Goal: Task Accomplishment & Management: Use online tool/utility

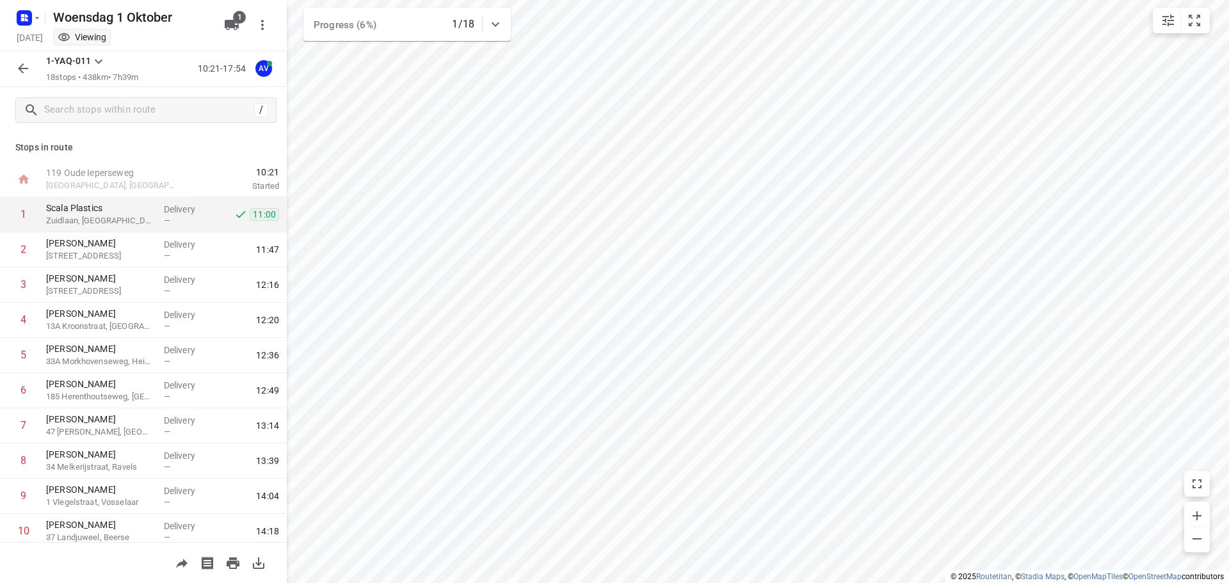
scroll to position [4, 0]
click at [27, 18] on rect "button" at bounding box center [24, 17] width 15 height 15
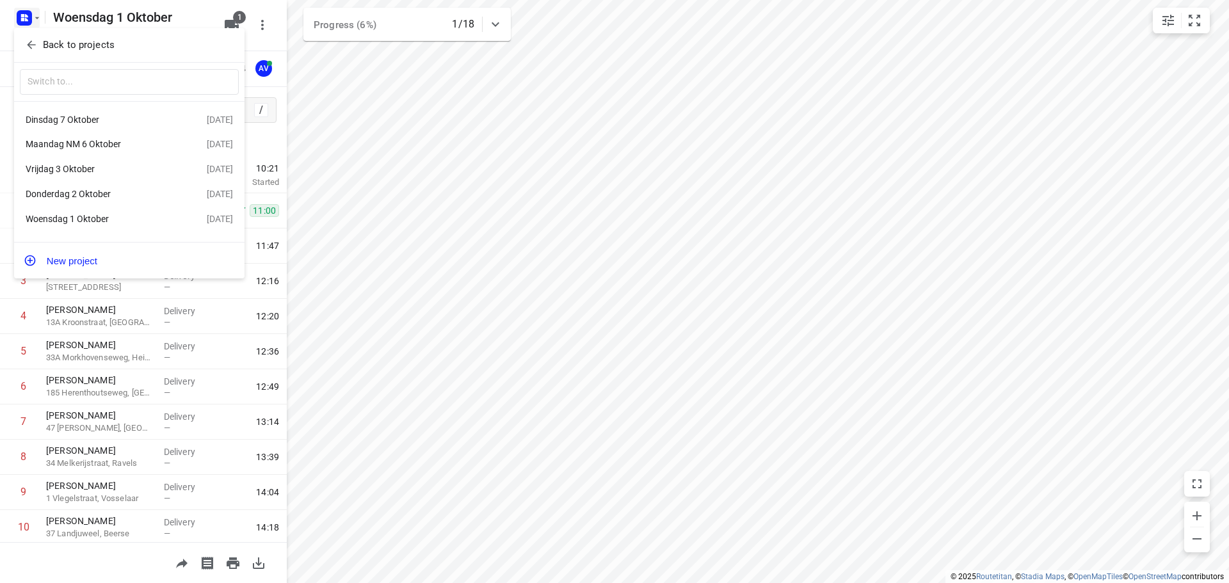
click at [107, 125] on div "Dinsdag 7 Oktober" at bounding box center [99, 120] width 147 height 10
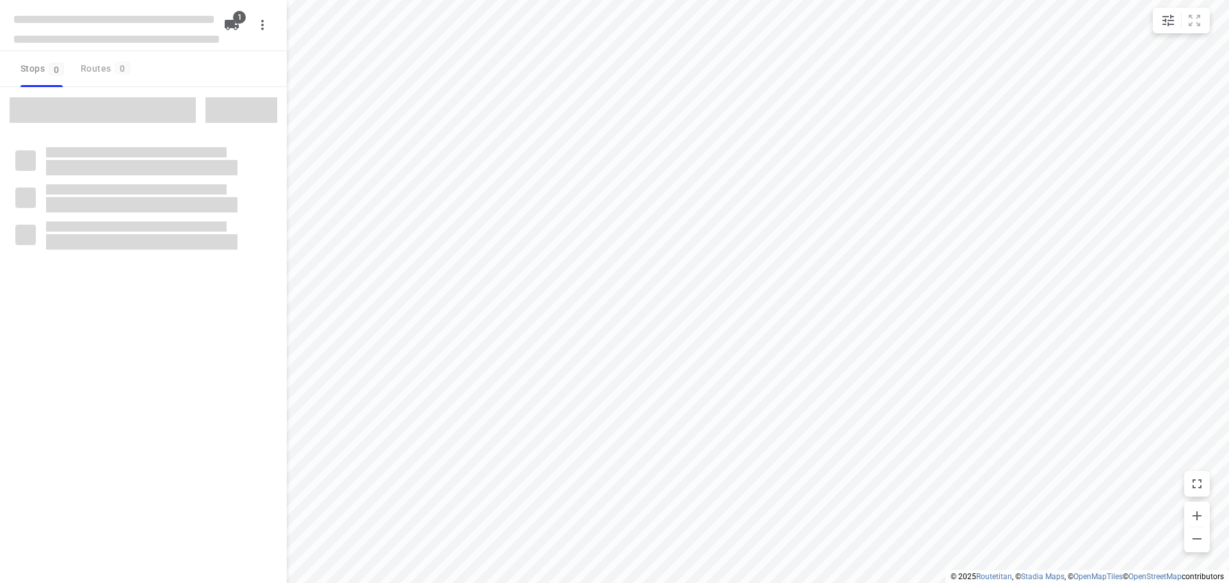
type input "distance"
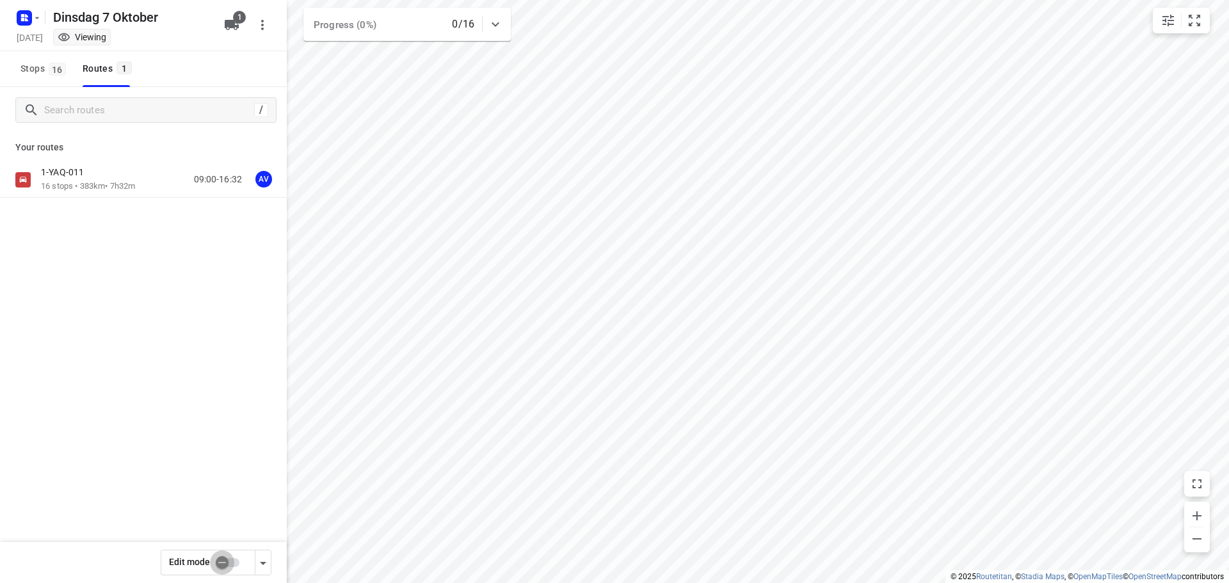
click at [236, 563] on input "checkbox" at bounding box center [222, 563] width 73 height 24
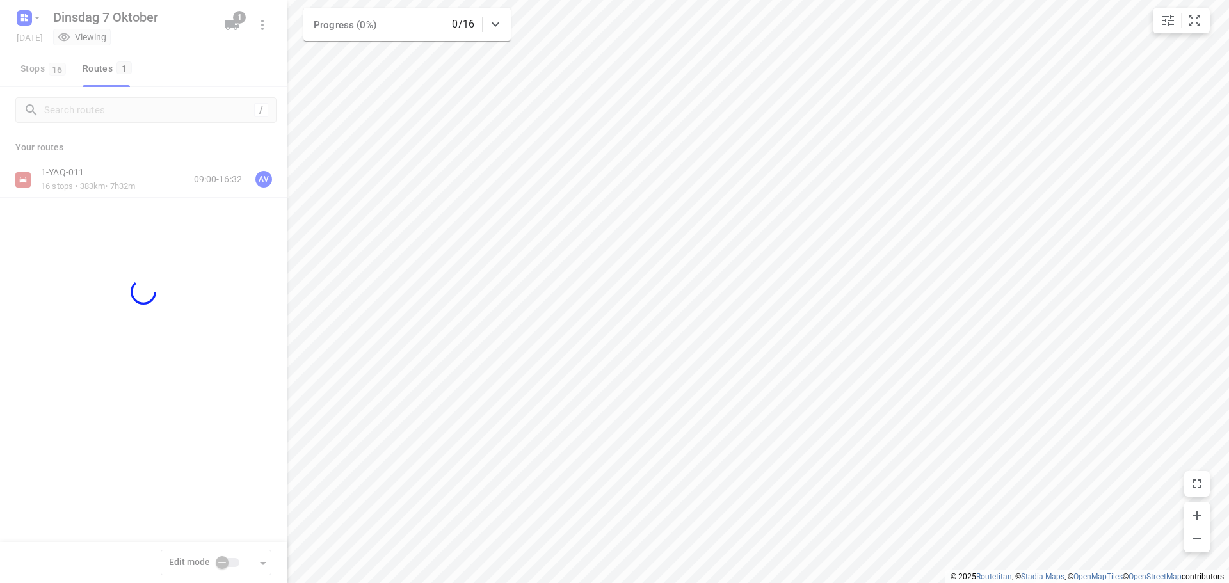
checkbox input "true"
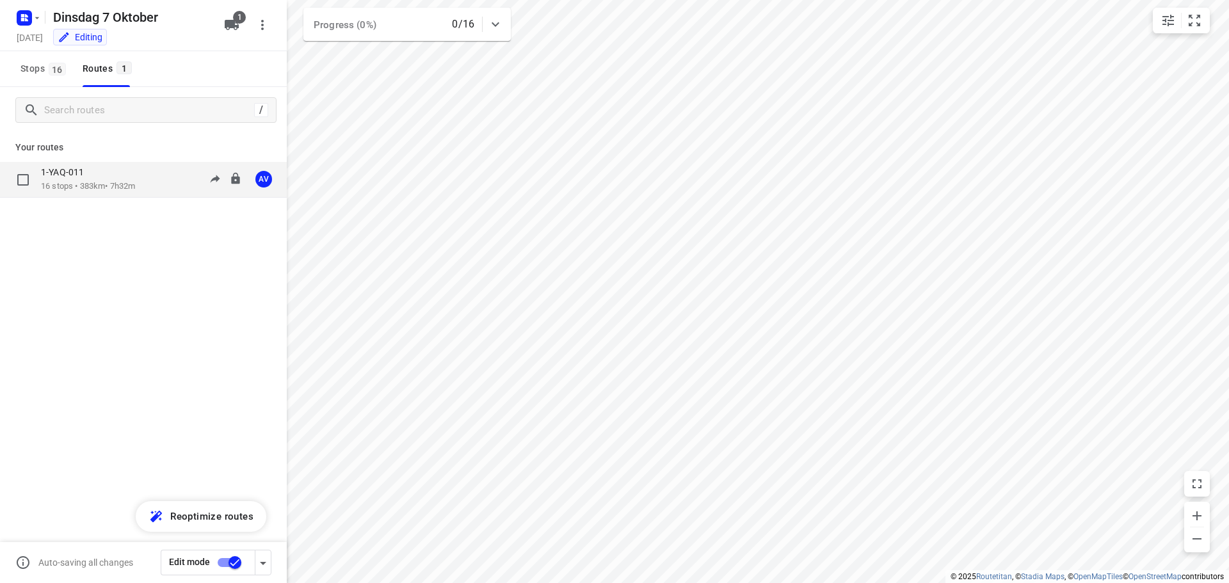
click at [135, 182] on p "16 stops • 383km • 7h32m" at bounding box center [88, 187] width 94 height 12
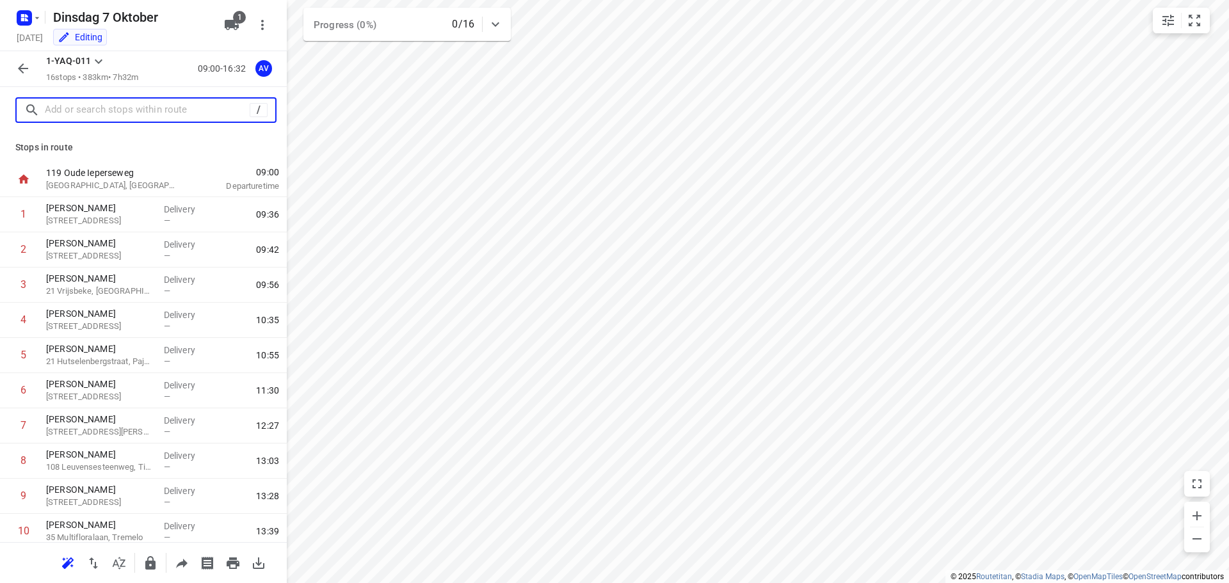
click at [115, 114] on input "text" at bounding box center [147, 111] width 205 height 20
paste input "[STREET_ADDRESS]"
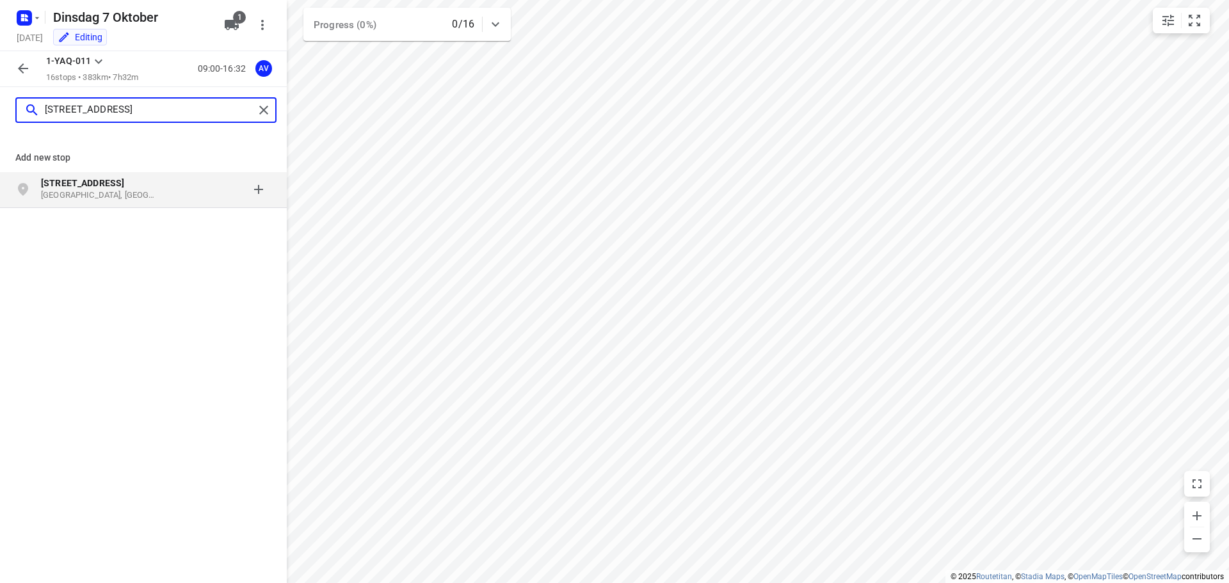
type input "[STREET_ADDRESS]"
click at [140, 195] on p "[GEOGRAPHIC_DATA], [GEOGRAPHIC_DATA]" at bounding box center [100, 196] width 118 height 12
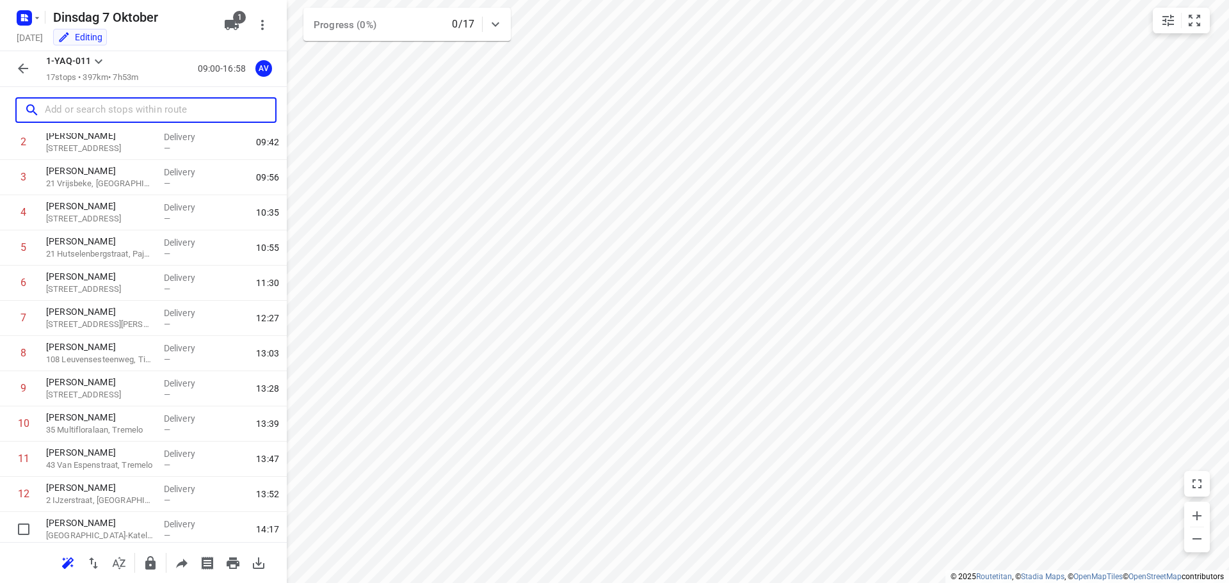
scroll to position [289, 0]
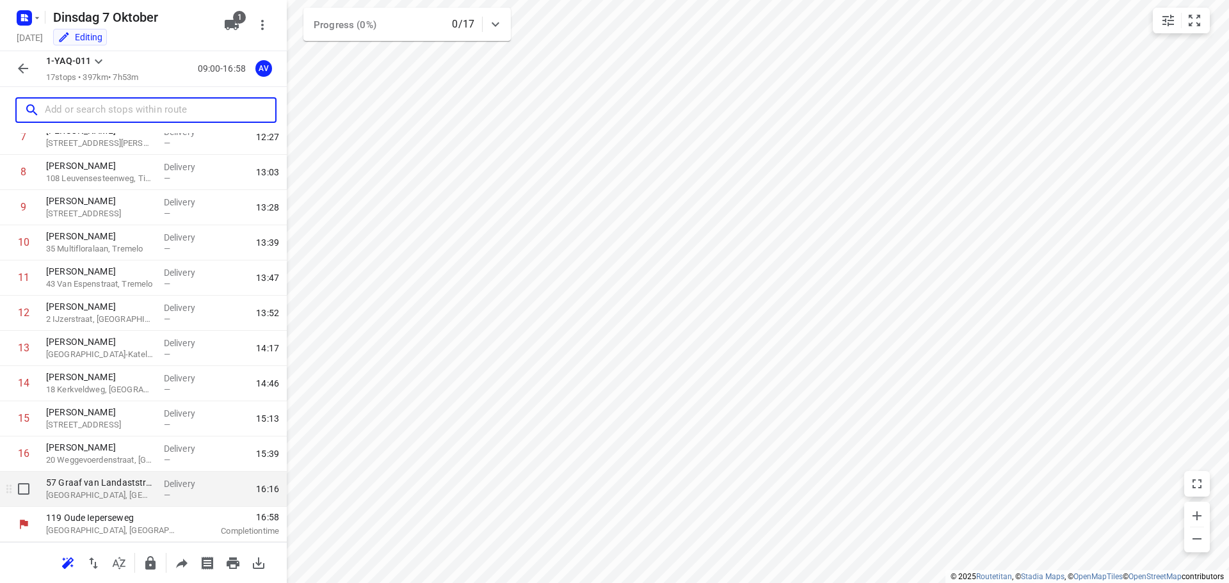
click at [136, 496] on p "[GEOGRAPHIC_DATA], [GEOGRAPHIC_DATA]" at bounding box center [100, 495] width 108 height 13
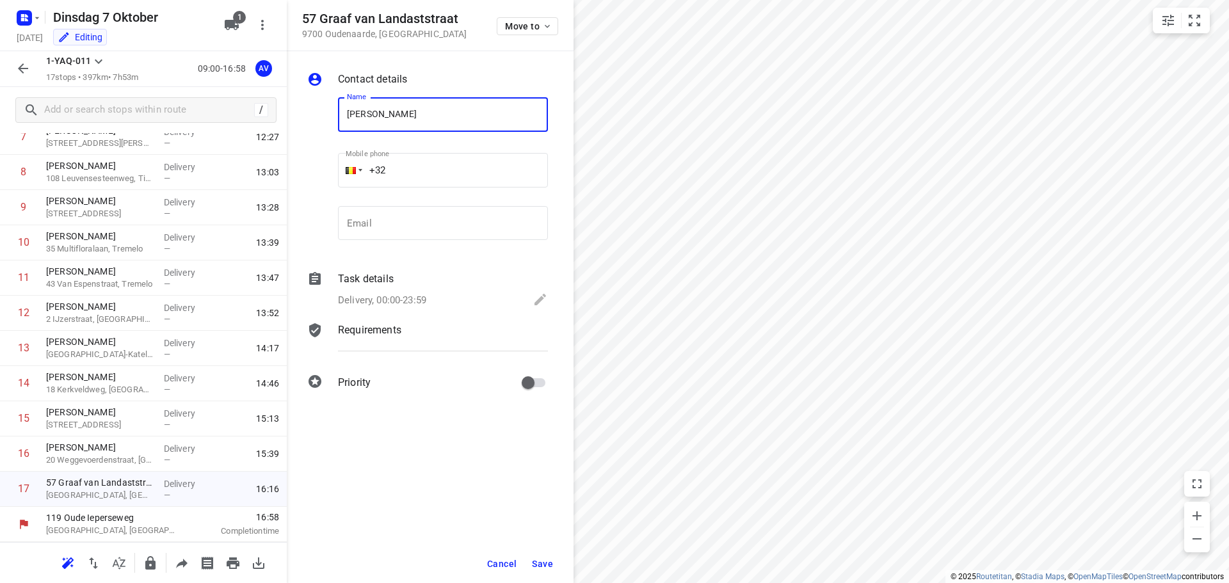
type input "[PERSON_NAME]"
drag, startPoint x: 452, startPoint y: 174, endPoint x: 457, endPoint y: 162, distance: 12.6
click at [453, 173] on input "+32" at bounding box center [443, 170] width 210 height 35
type input "[PHONE_NUMBER]"
click at [409, 298] on p "Delivery, 00:00-23:59" at bounding box center [382, 300] width 88 height 15
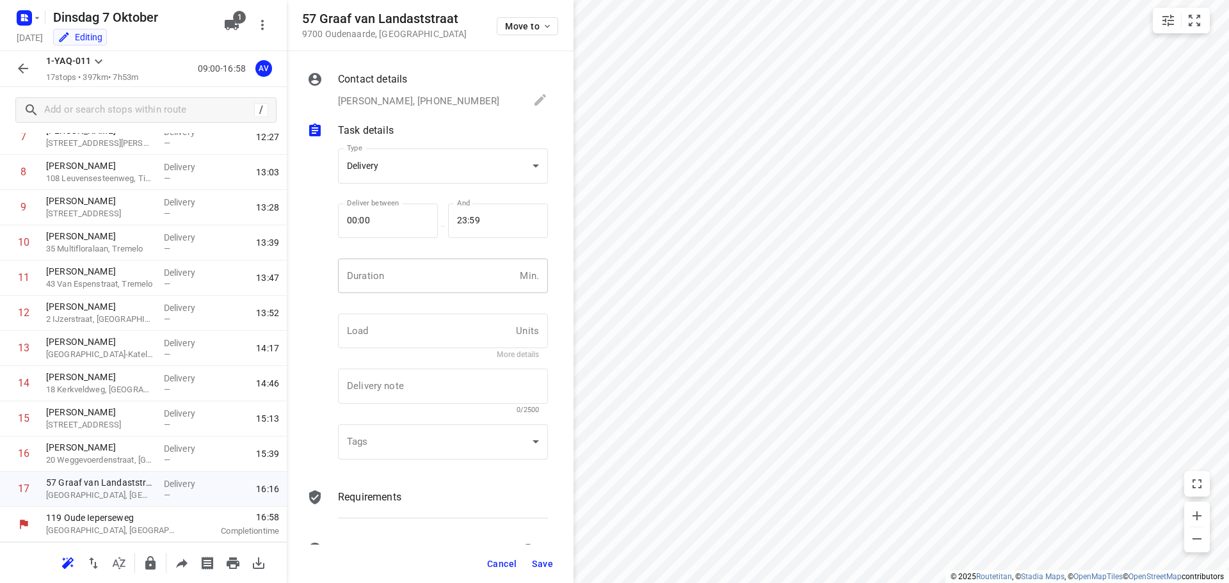
click at [422, 281] on input "number" at bounding box center [426, 276] width 177 height 35
type input "1"
click at [543, 565] on span "Save" at bounding box center [542, 564] width 21 height 10
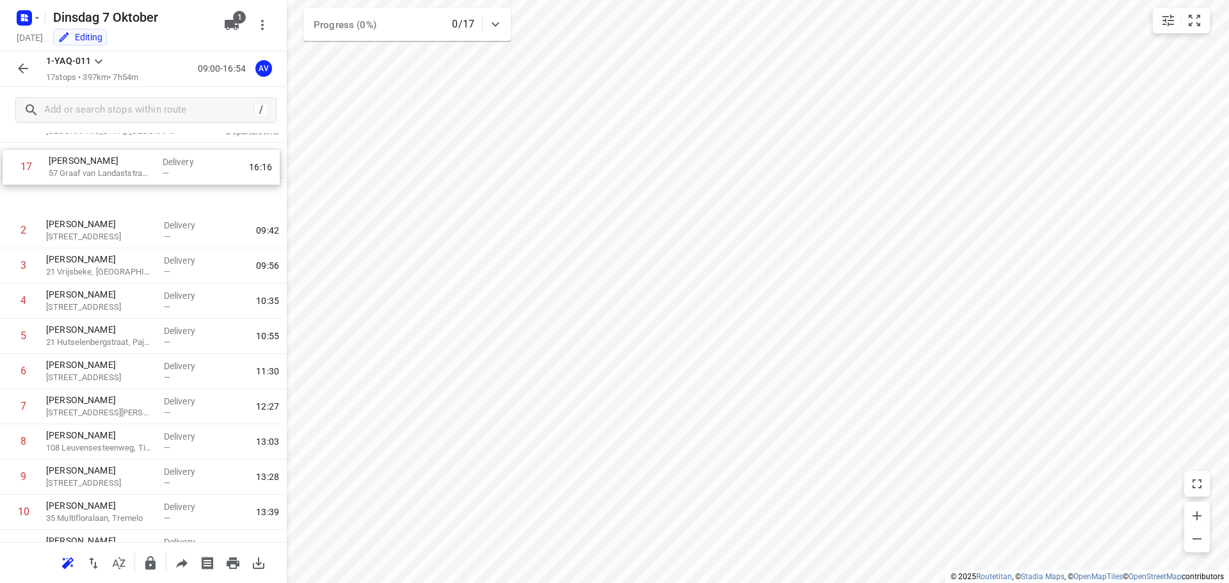
scroll to position [0, 0]
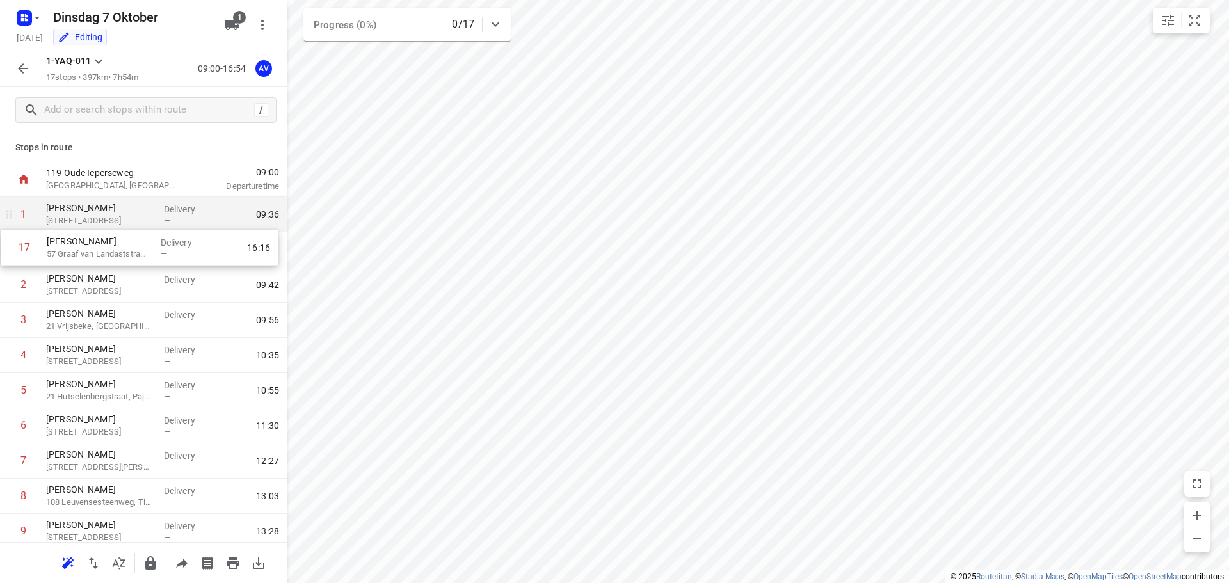
drag, startPoint x: 9, startPoint y: 489, endPoint x: 26, endPoint y: 231, distance: 258.0
click at [11, 238] on div "1 [PERSON_NAME] 46 Burgscheldestraat, [GEOGRAPHIC_DATA] Delivery — 09:36 2 [PER…" at bounding box center [143, 496] width 287 height 599
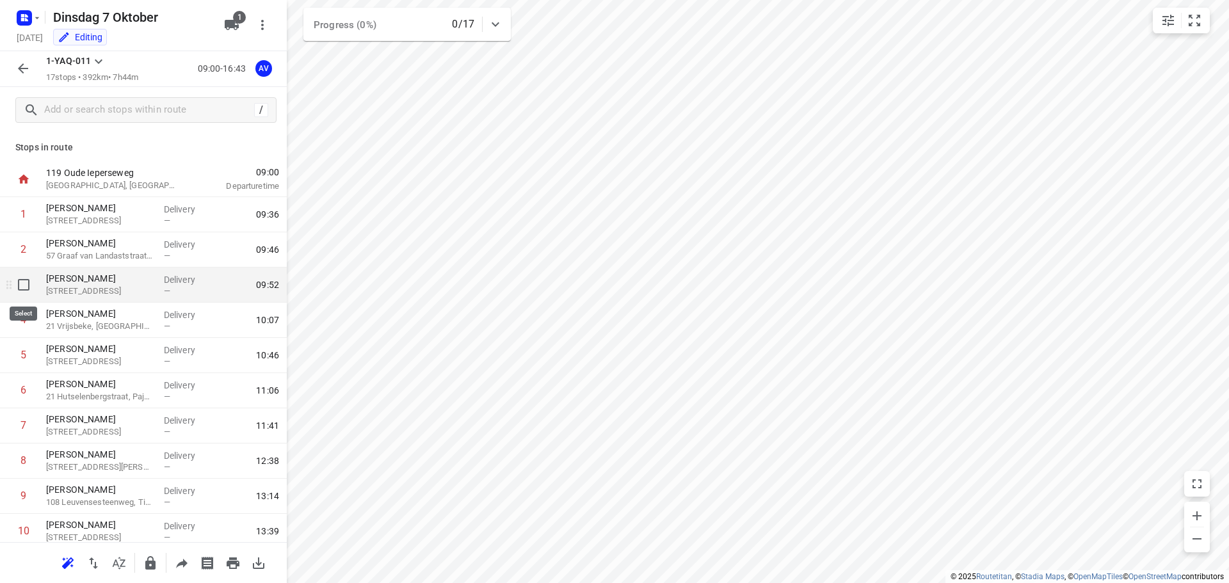
click at [25, 285] on input "checkbox" at bounding box center [24, 285] width 26 height 26
checkbox input "true"
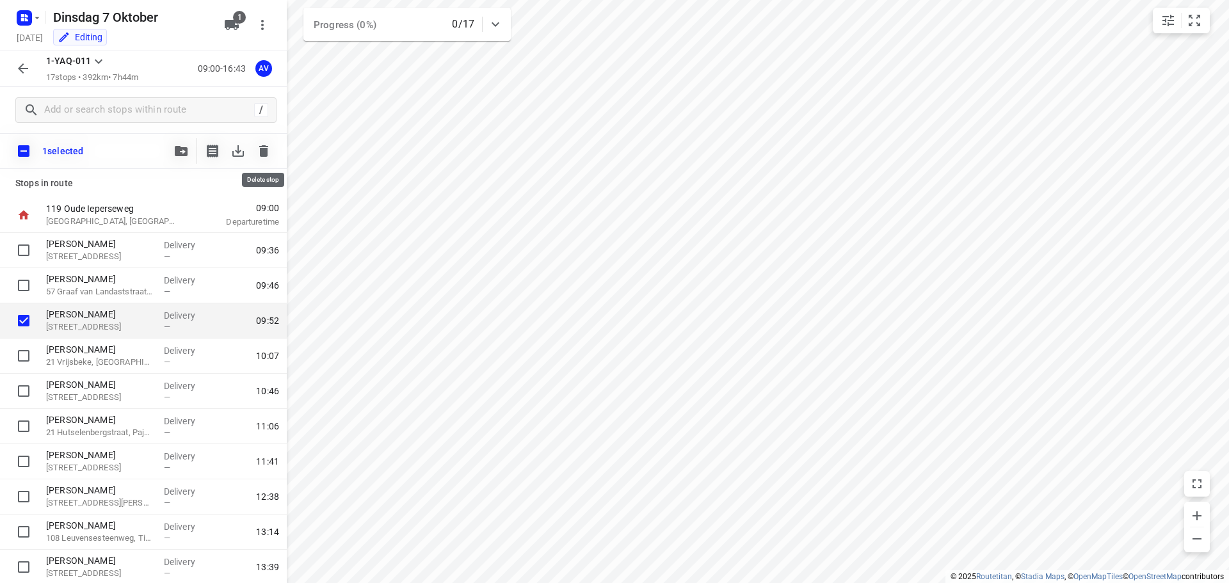
click at [266, 147] on icon "button" at bounding box center [263, 150] width 15 height 15
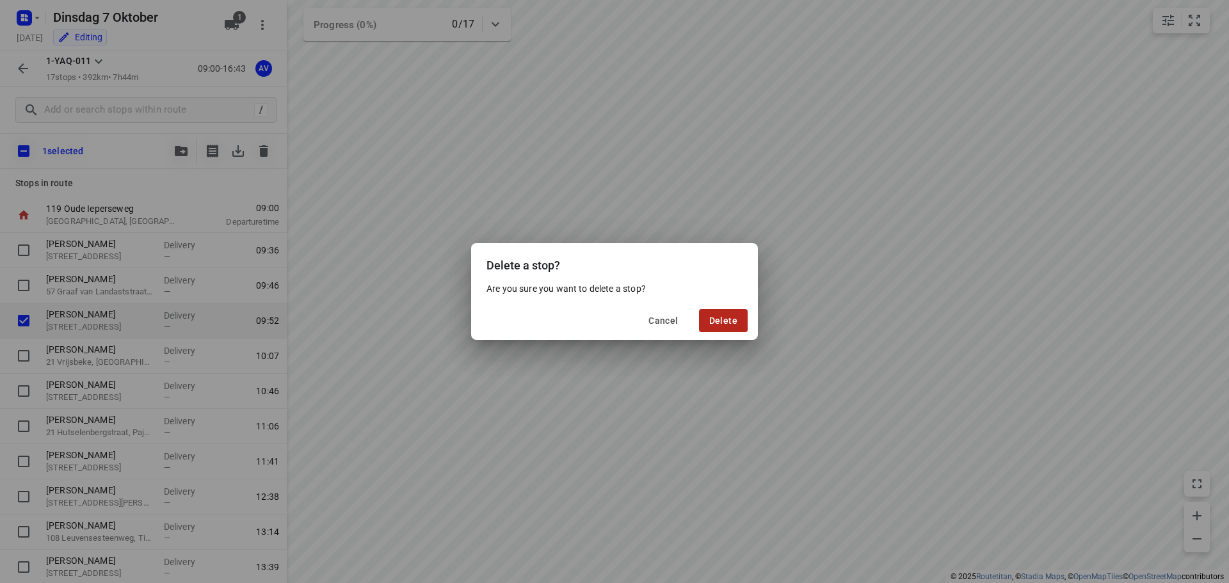
click at [724, 323] on span "Delete" at bounding box center [724, 321] width 28 height 10
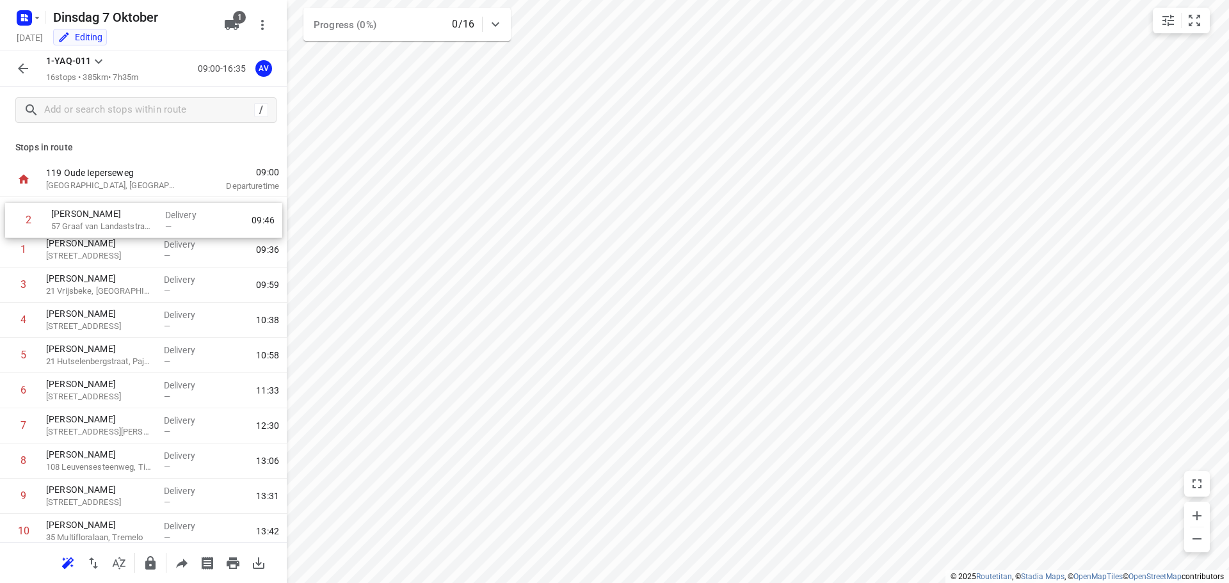
drag, startPoint x: 8, startPoint y: 257, endPoint x: 13, endPoint y: 223, distance: 33.7
click at [13, 223] on div "1 [PERSON_NAME] 46 Burgscheldestraat, [GEOGRAPHIC_DATA] Delivery — 09:36 2 [PER…" at bounding box center [143, 479] width 287 height 564
drag, startPoint x: 6, startPoint y: 255, endPoint x: 6, endPoint y: 222, distance: 32.7
click at [6, 222] on div "1 [PERSON_NAME] 57 [GEOGRAPHIC_DATA], [GEOGRAPHIC_DATA] Delivery — 09:36 2 [PER…" at bounding box center [143, 479] width 287 height 564
click at [19, 70] on icon "button" at bounding box center [22, 68] width 15 height 15
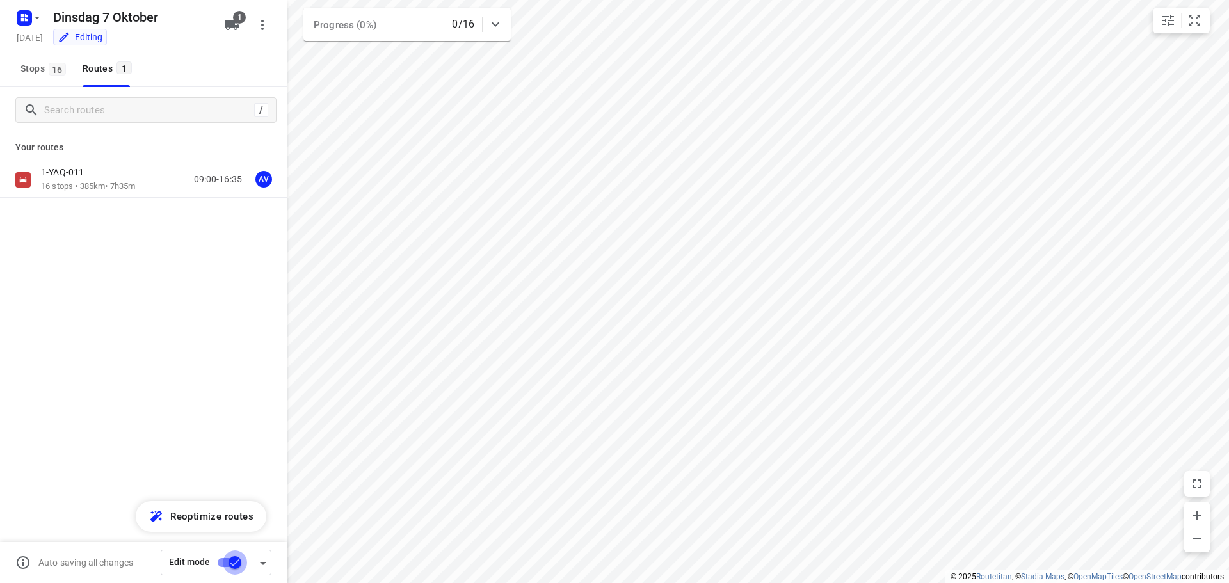
click at [223, 560] on input "checkbox" at bounding box center [235, 563] width 73 height 24
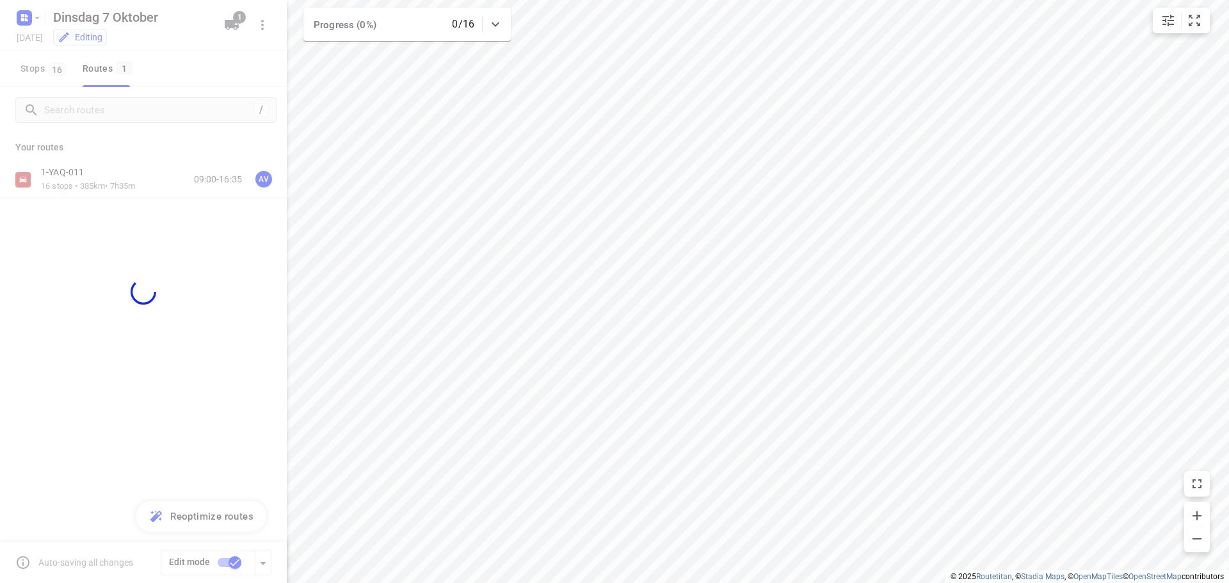
checkbox input "false"
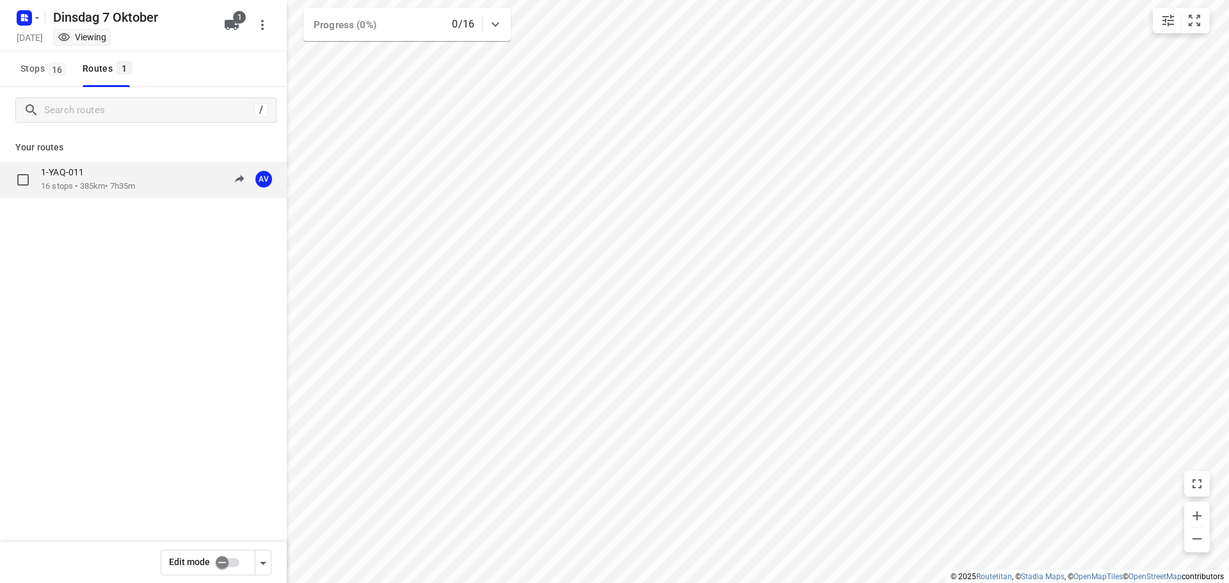
click at [156, 181] on div "1-YAQ-011 16 stops • 385km • 7h35m 09:00-16:35 AV" at bounding box center [164, 179] width 246 height 26
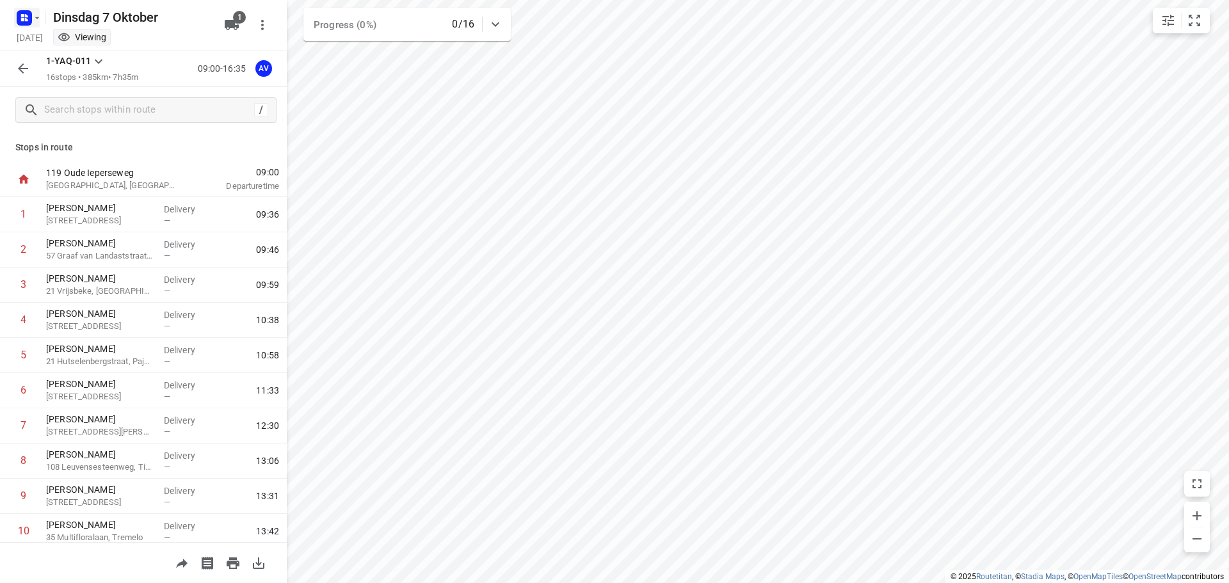
click at [35, 13] on icon "button" at bounding box center [37, 18] width 10 height 10
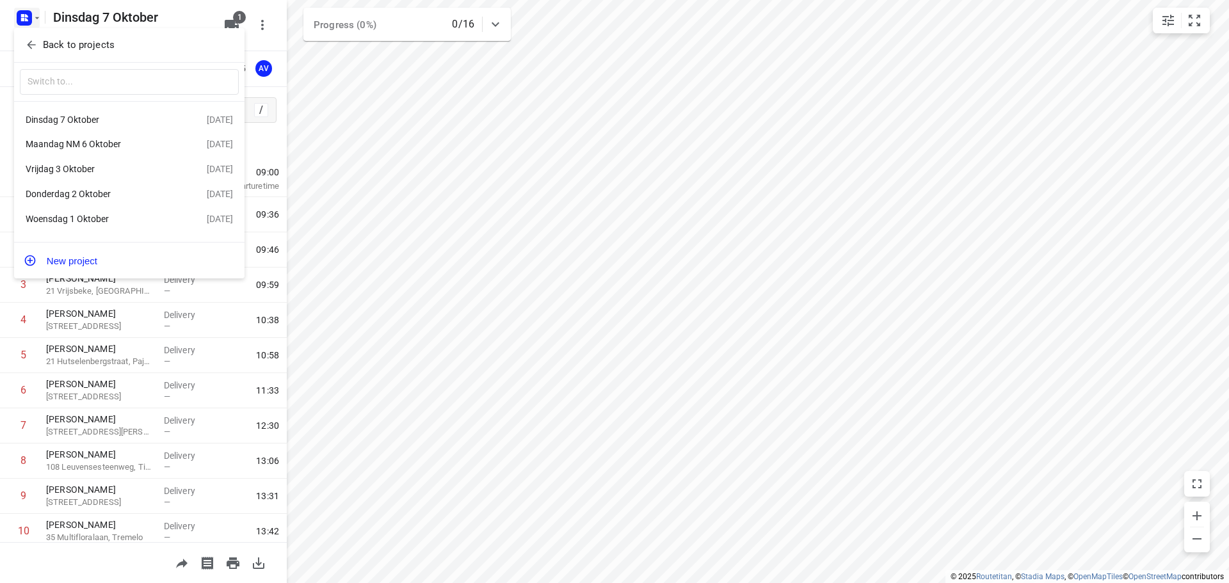
click at [31, 13] on div at bounding box center [614, 291] width 1229 height 583
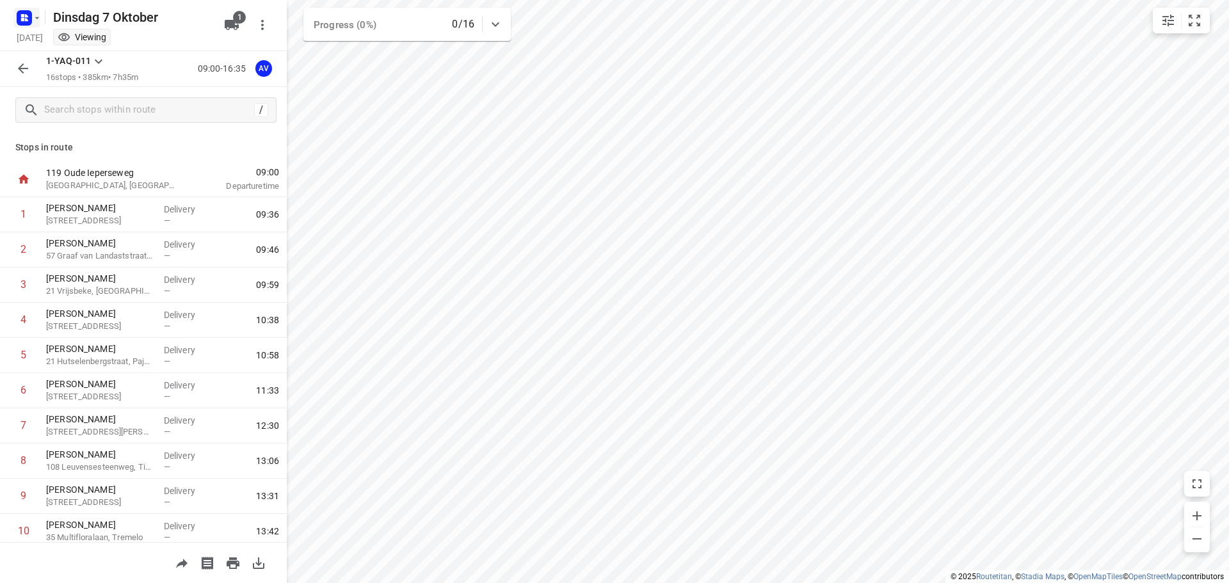
click at [29, 23] on rect "button" at bounding box center [24, 17] width 15 height 15
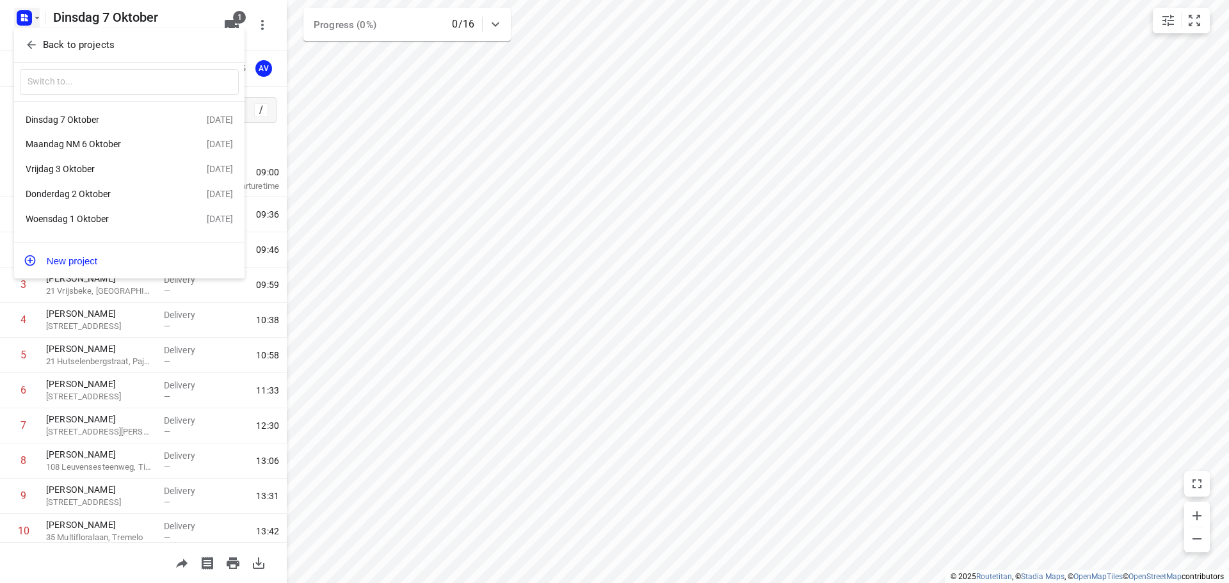
click at [95, 214] on div "Woensdag 1 Oktober" at bounding box center [116, 218] width 181 height 15
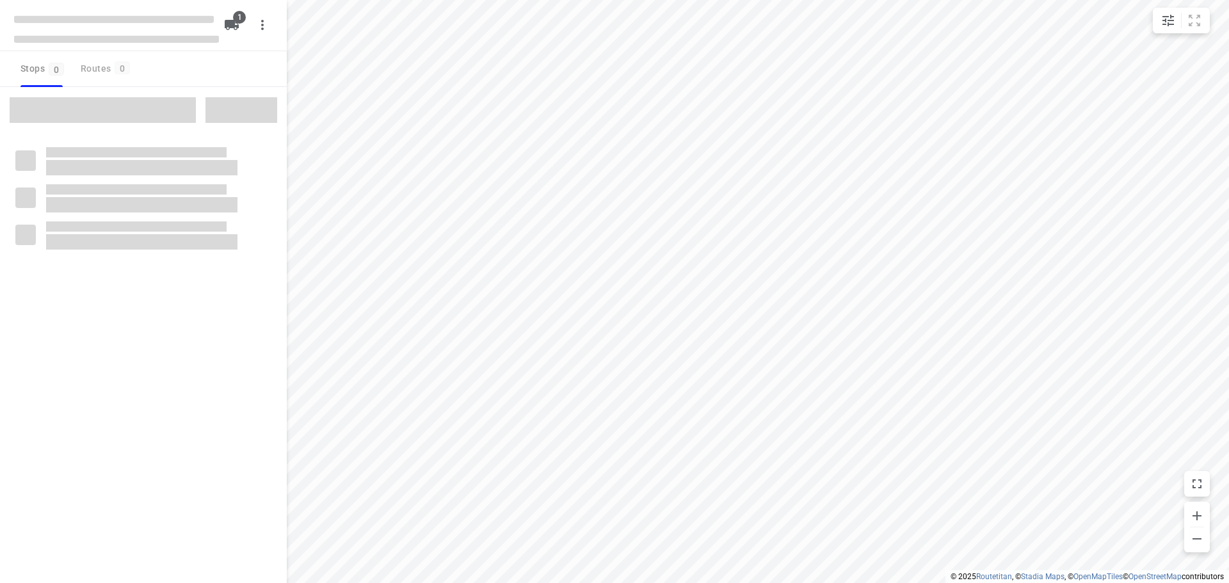
type input "distance"
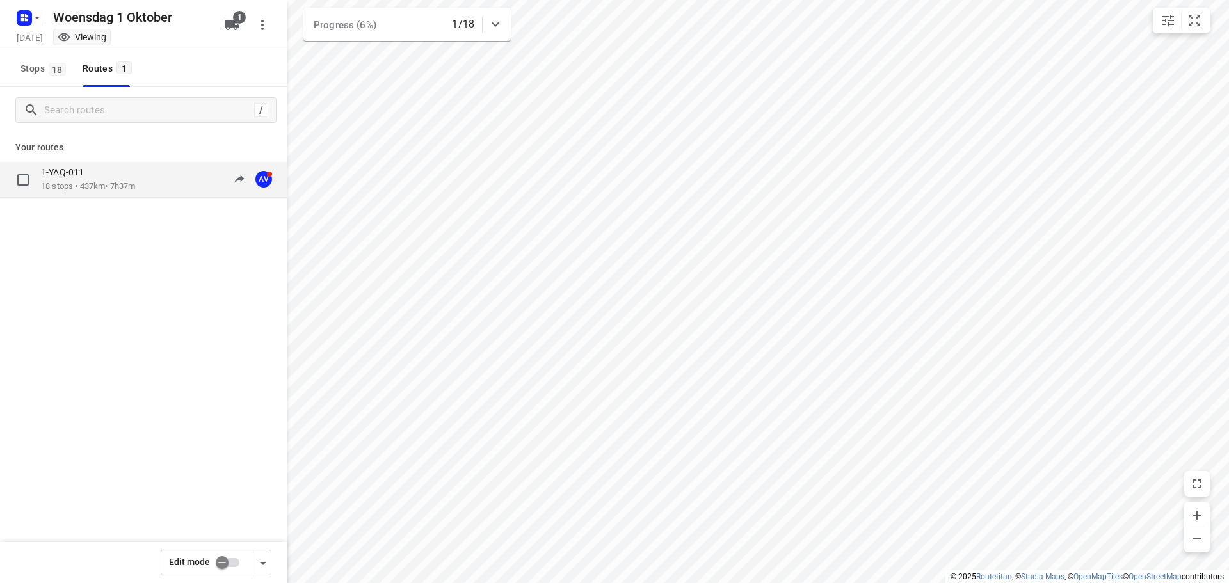
click at [148, 177] on div "1-YAQ-011 18 stops • 437km • 7h37m 10:21-17:54 AV" at bounding box center [164, 179] width 246 height 26
